Goal: Information Seeking & Learning: Learn about a topic

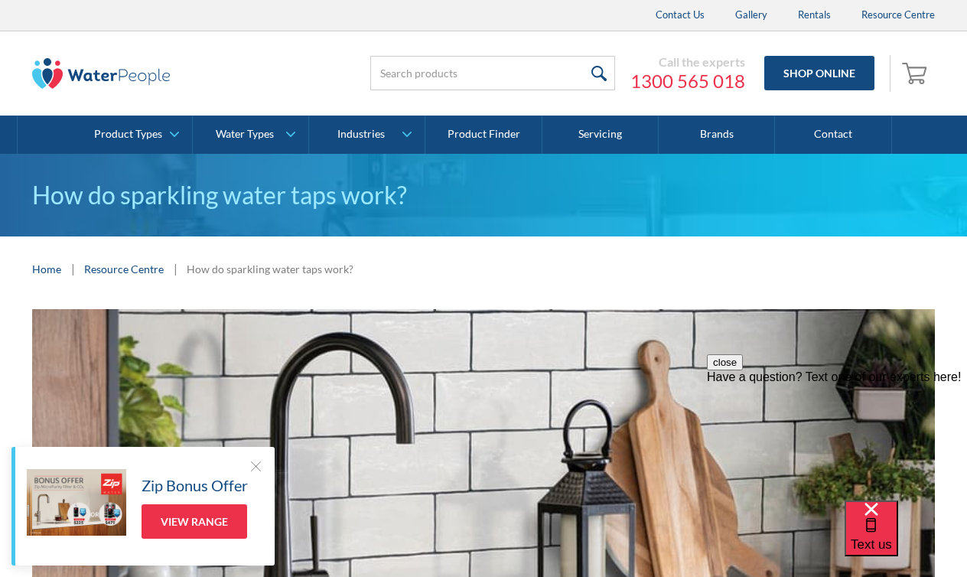
click at [258, 463] on div at bounding box center [255, 465] width 15 height 15
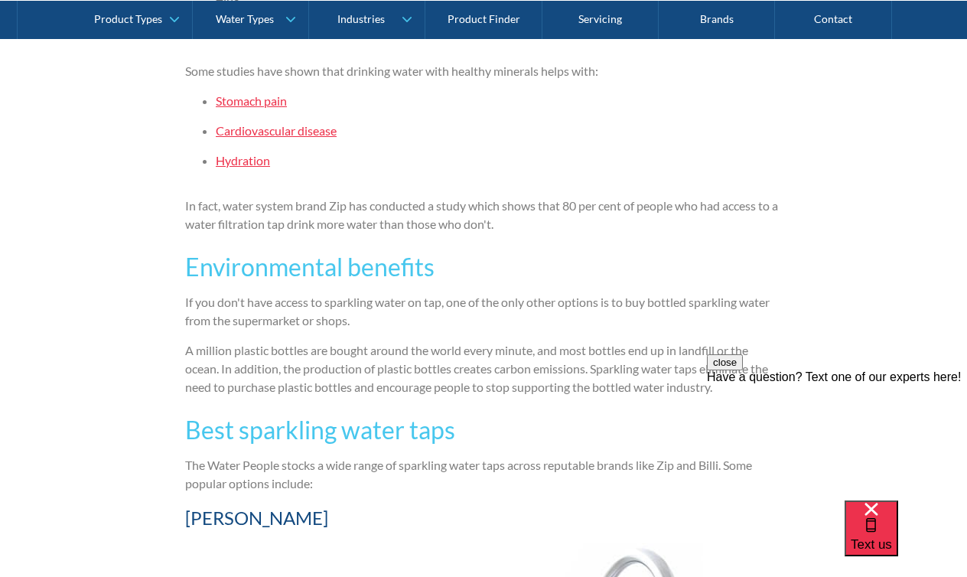
scroll to position [2740, 0]
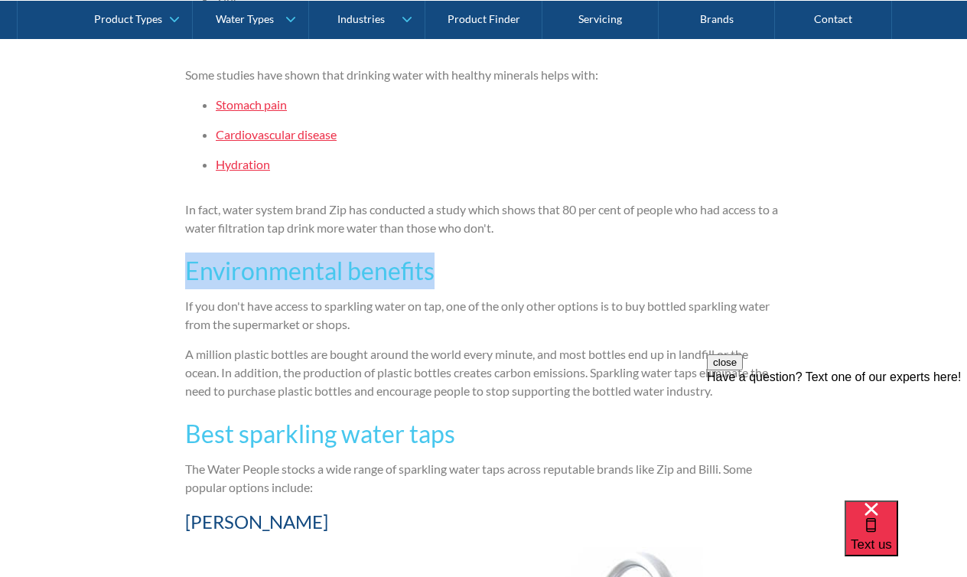
drag, startPoint x: 733, startPoint y: 237, endPoint x: 761, endPoint y: 319, distance: 86.6
click at [758, 308] on div "There is a reason expert baristas will serve sparkling water with espressos. It…" at bounding box center [483, 19] width 597 height 3313
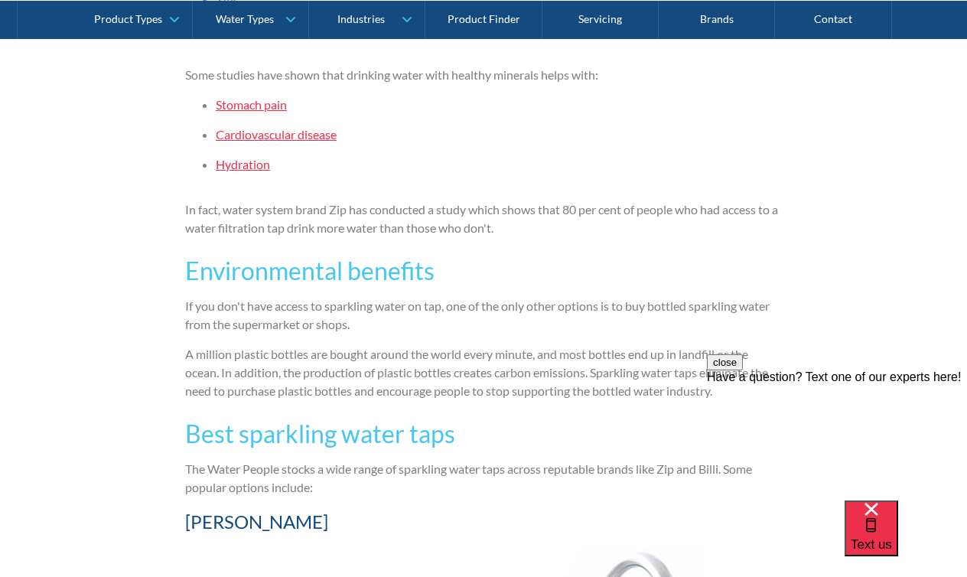
click at [606, 350] on p "A million plastic bottles are bought around the world every minute, and most bo…" at bounding box center [483, 372] width 597 height 55
click at [569, 369] on p "A million plastic bottles are bought around the world every minute, and most bo…" at bounding box center [483, 372] width 597 height 55
click at [530, 409] on div "There is a reason expert baristas will serve sparkling water with espressos. It…" at bounding box center [483, 19] width 597 height 3313
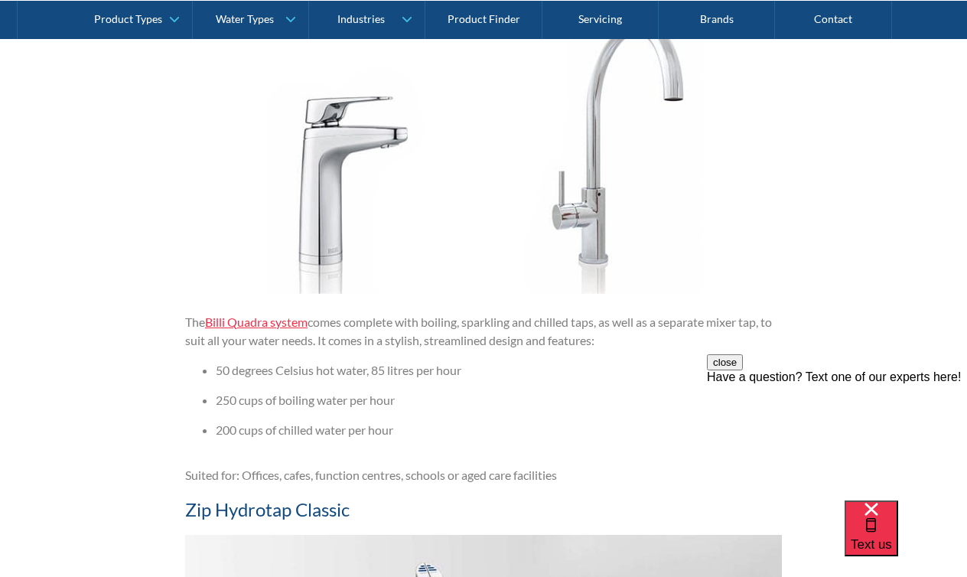
scroll to position [3268, 0]
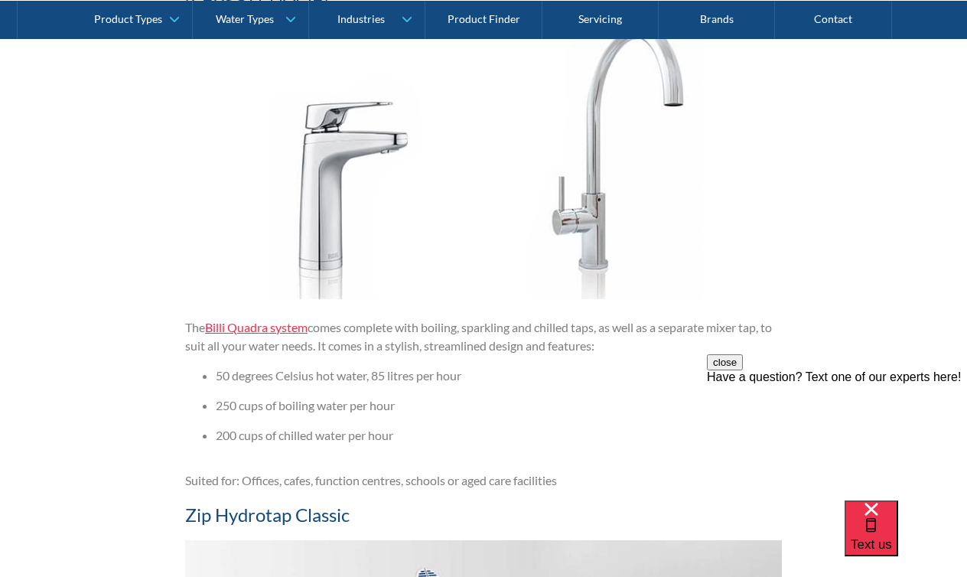
click at [231, 326] on link "Billi Quadra system" at bounding box center [256, 327] width 103 height 15
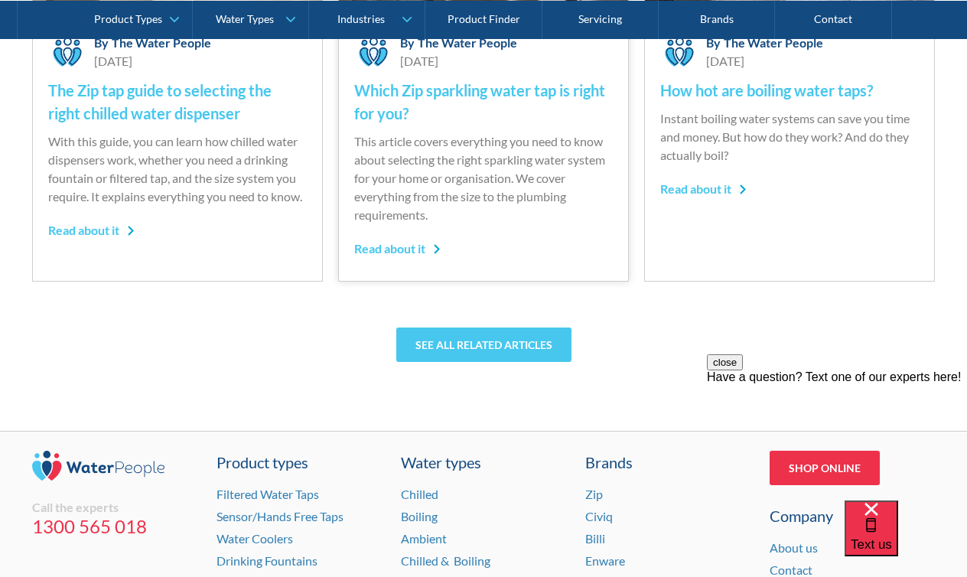
scroll to position [4947, 0]
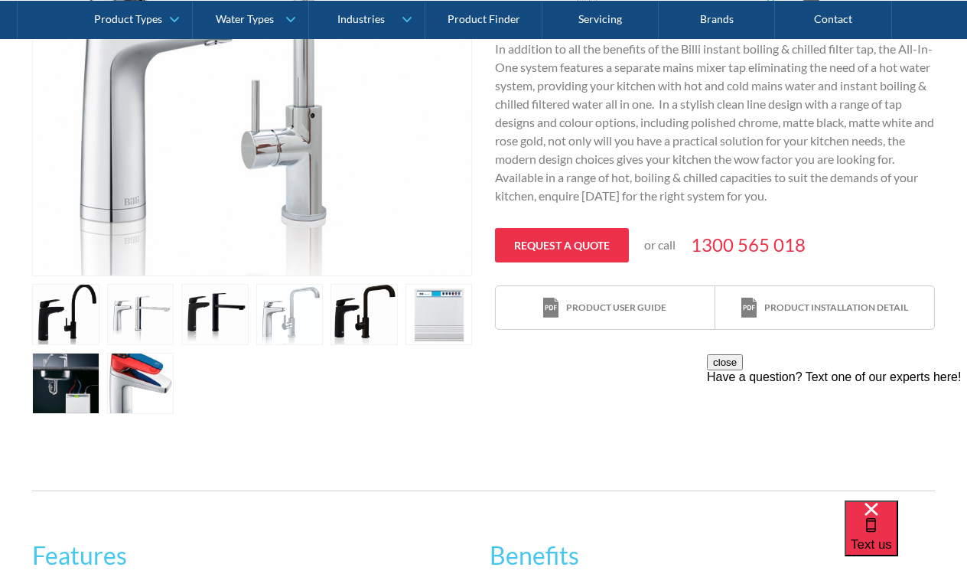
scroll to position [514, 0]
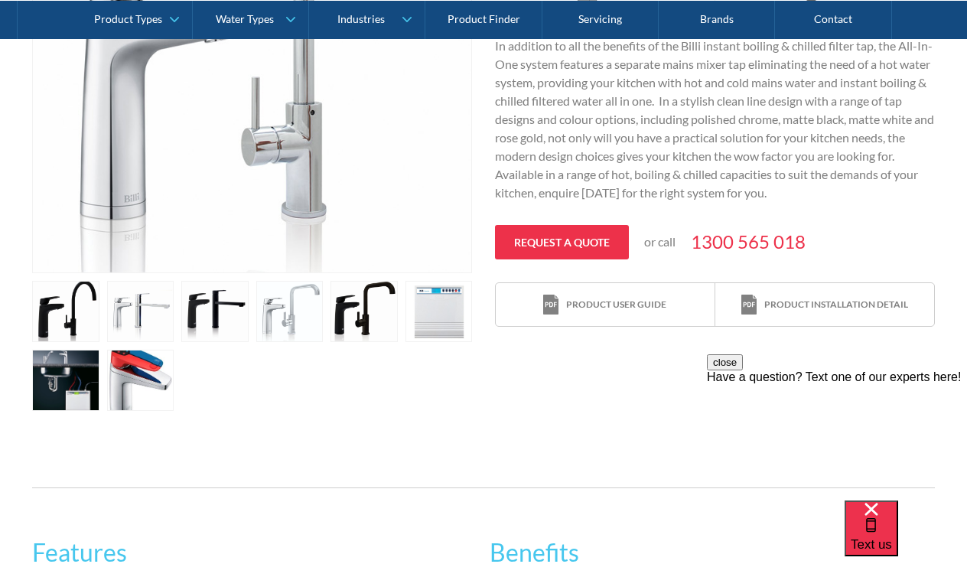
click at [63, 371] on link "open lightbox" at bounding box center [65, 380] width 67 height 61
